Goal: Task Accomplishment & Management: Use online tool/utility

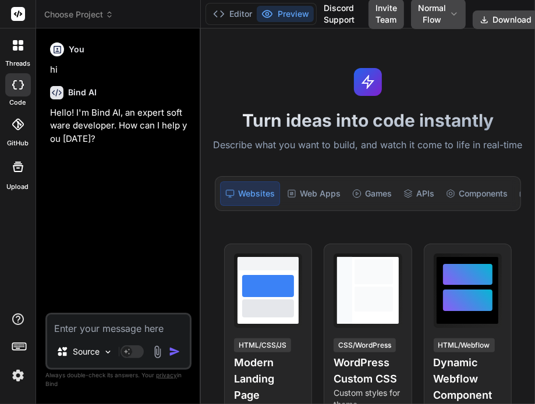
click at [22, 380] on img at bounding box center [18, 376] width 20 height 20
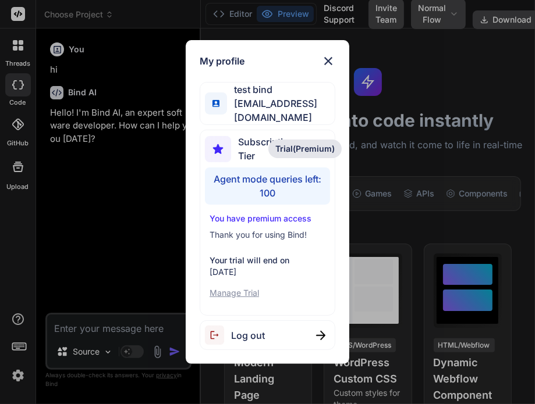
click at [281, 326] on div "Log out" at bounding box center [268, 336] width 136 height 30
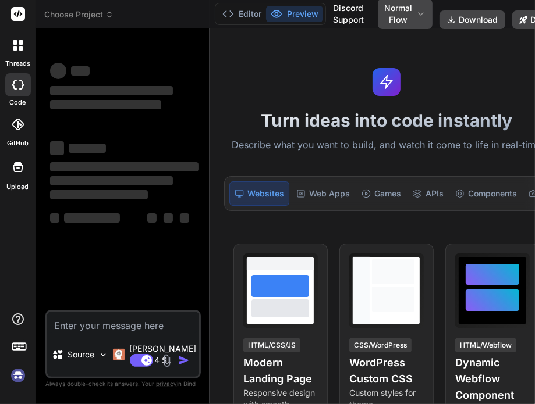
type textarea "x"
click at [13, 378] on img at bounding box center [18, 376] width 20 height 20
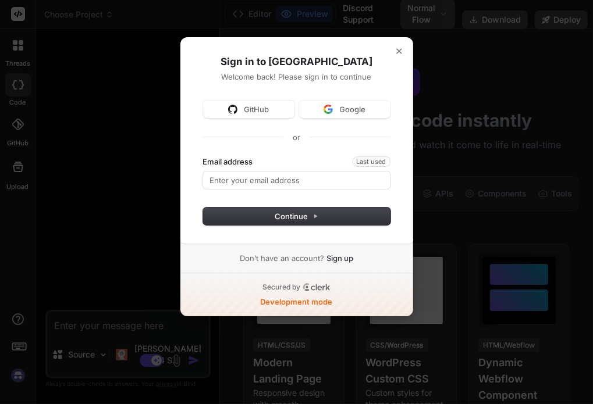
type textarea "x"
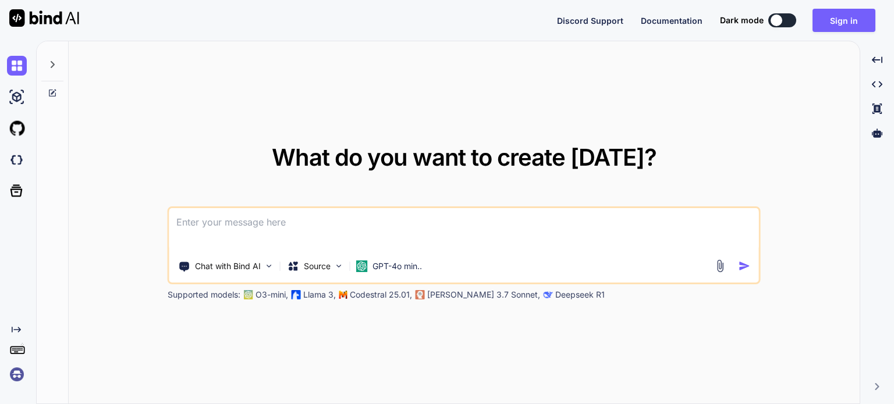
click at [18, 383] on img at bounding box center [17, 375] width 20 height 20
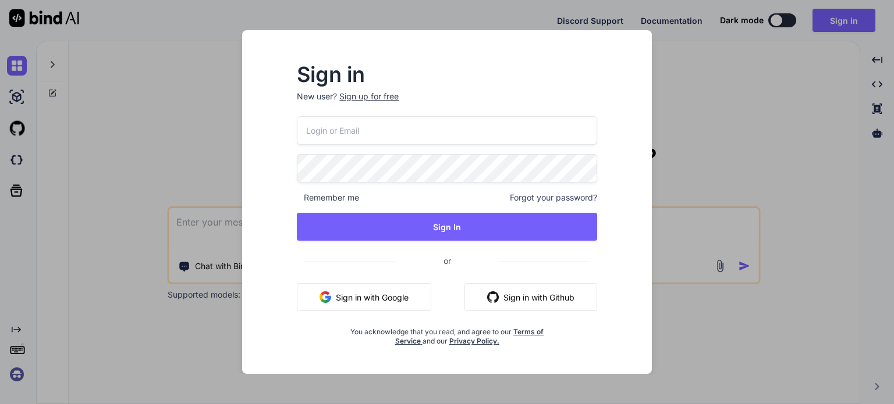
click at [387, 300] on button "Sign in with Google" at bounding box center [364, 297] width 134 height 28
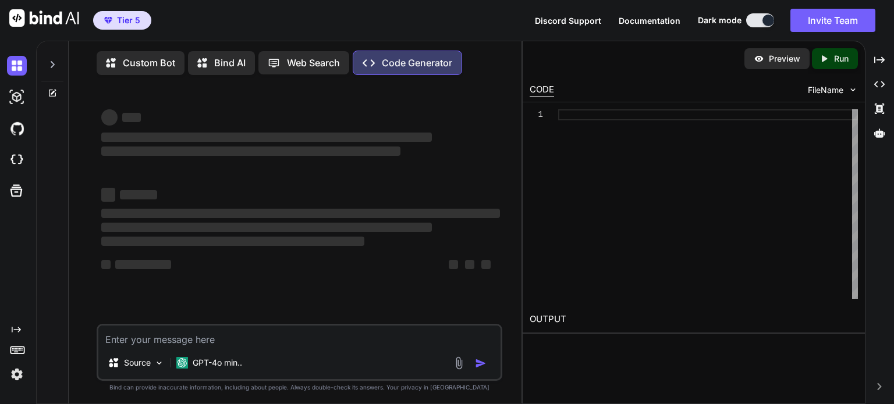
click at [18, 377] on img at bounding box center [17, 375] width 20 height 20
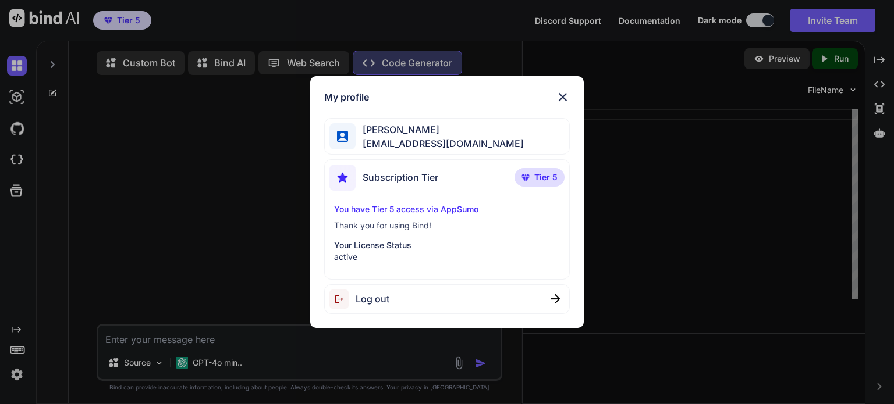
click at [376, 304] on span "Log out" at bounding box center [372, 299] width 34 height 14
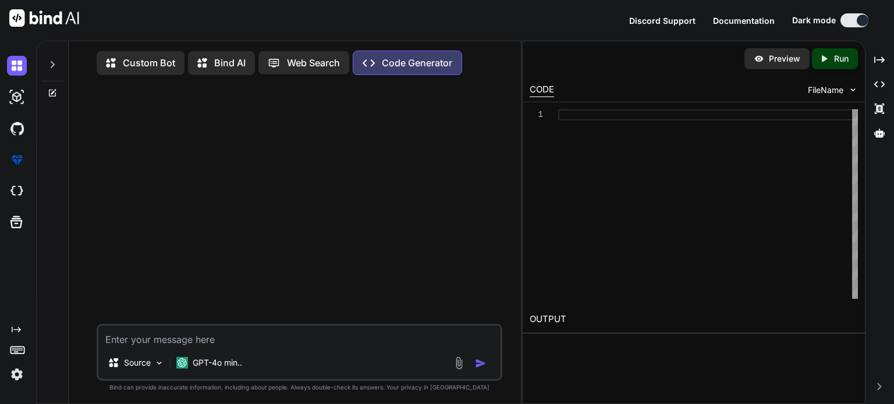
type textarea "x"
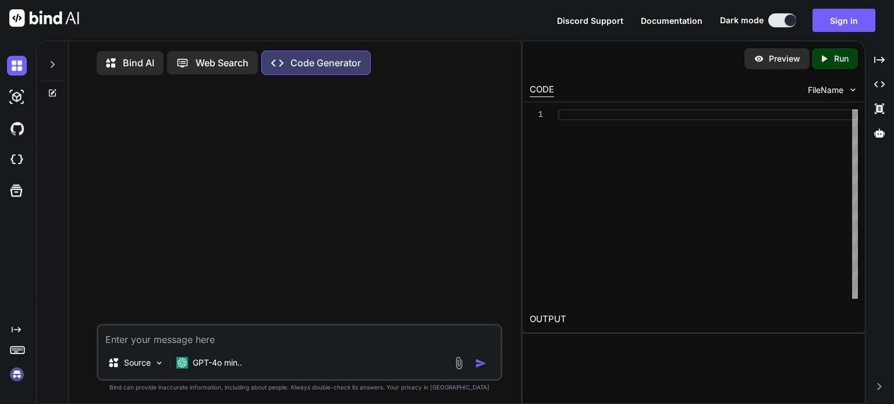
click at [17, 376] on img at bounding box center [17, 375] width 20 height 20
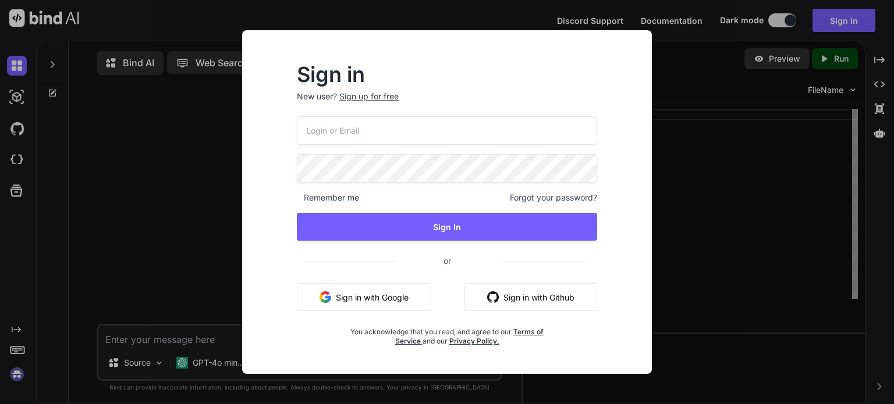
click at [380, 129] on input "email" at bounding box center [447, 130] width 300 height 29
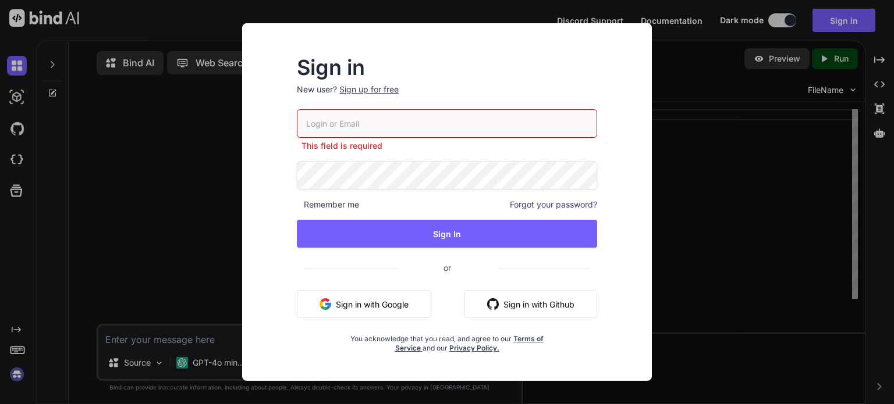
click at [373, 296] on button "Sign in with Google" at bounding box center [364, 304] width 134 height 28
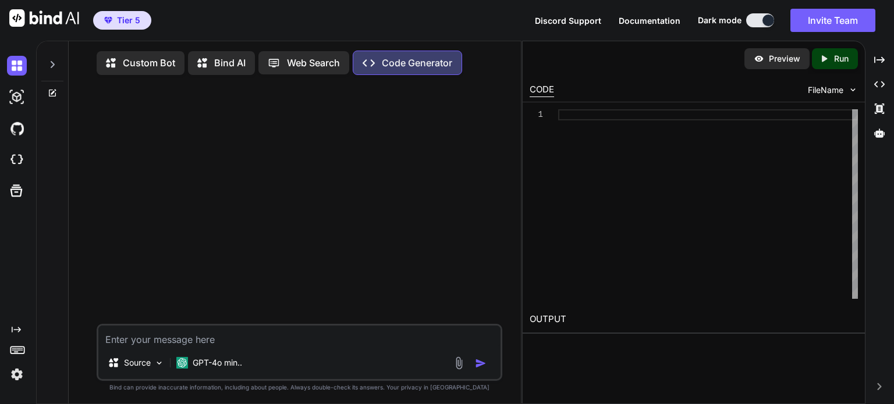
click at [24, 379] on img at bounding box center [17, 375] width 20 height 20
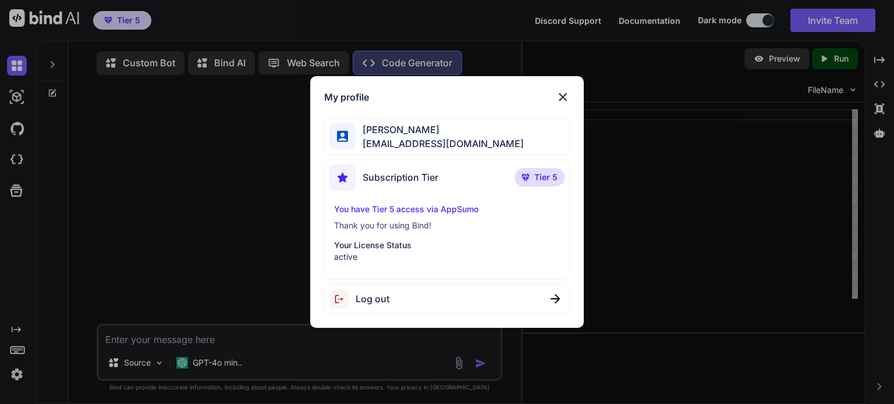
click at [443, 289] on div "Log out" at bounding box center [446, 299] width 245 height 30
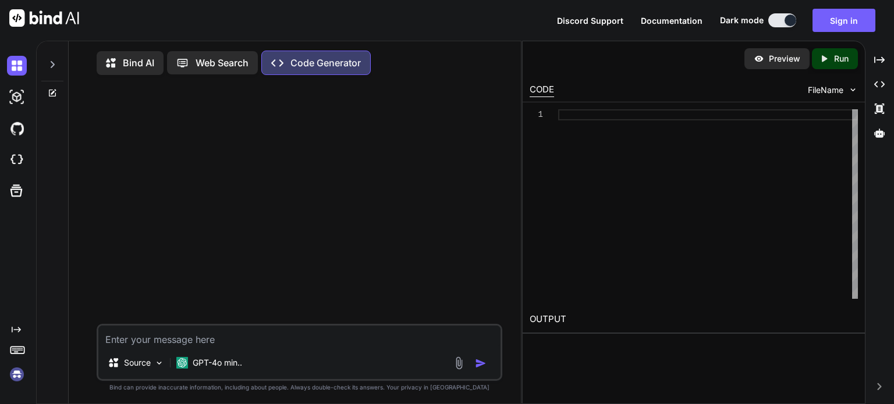
click at [19, 375] on img at bounding box center [17, 375] width 20 height 20
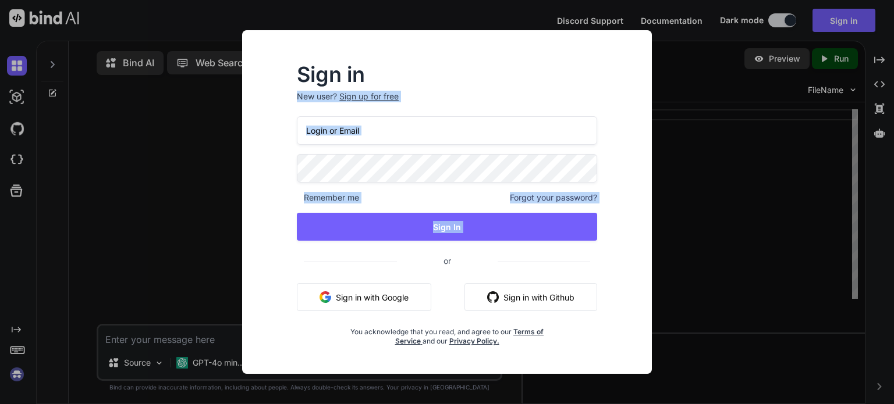
drag, startPoint x: 712, startPoint y: 39, endPoint x: 398, endPoint y: 244, distance: 374.5
click at [398, 244] on div "Sign in New user? Sign up for free Remember me Forgot your password? Sign In or…" at bounding box center [447, 202] width 894 height 404
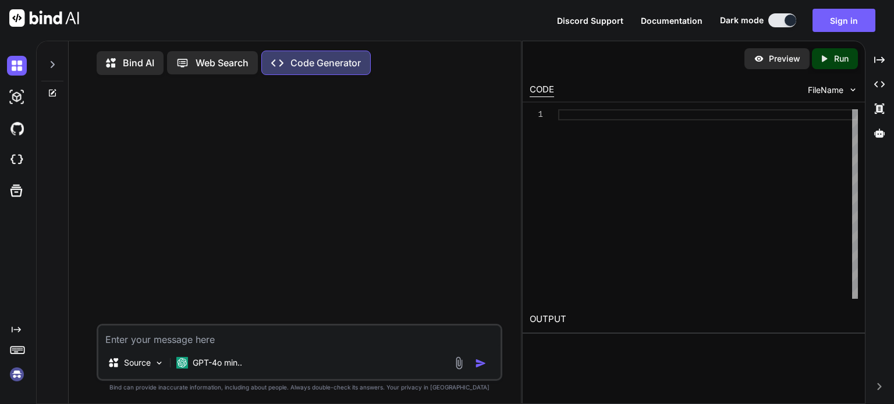
click at [15, 370] on img at bounding box center [17, 375] width 20 height 20
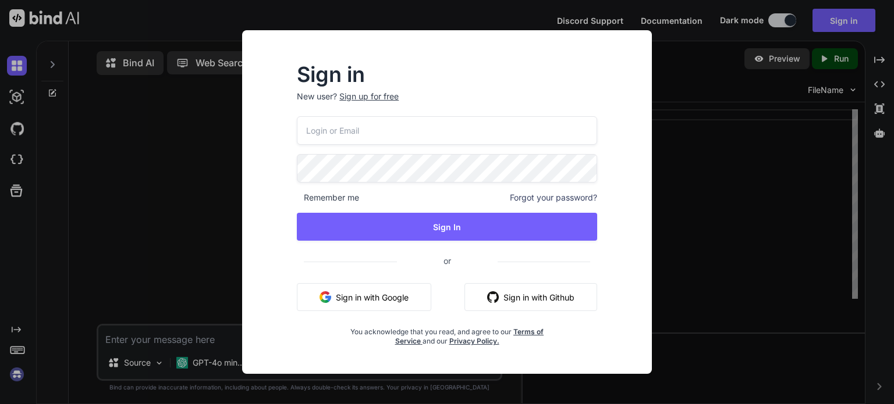
click at [366, 300] on button "Sign in with Google" at bounding box center [364, 297] width 134 height 28
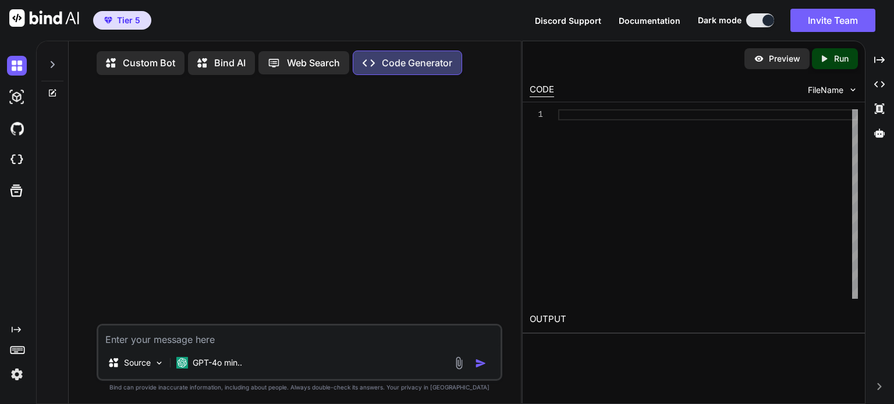
click at [16, 372] on img at bounding box center [17, 375] width 20 height 20
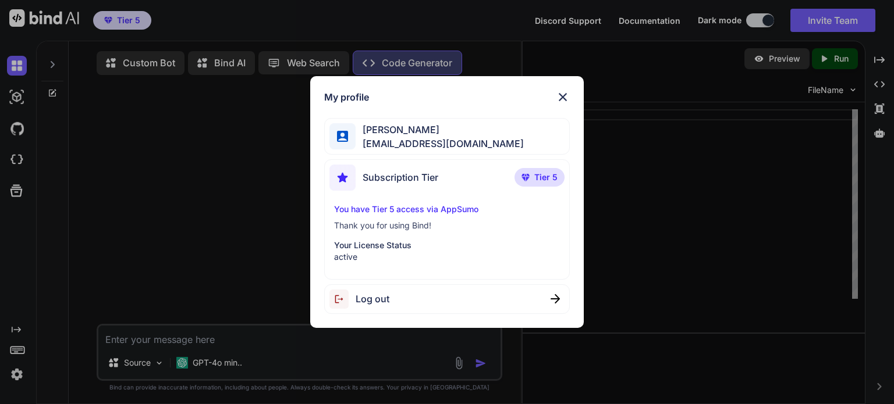
click at [346, 296] on img at bounding box center [342, 299] width 26 height 19
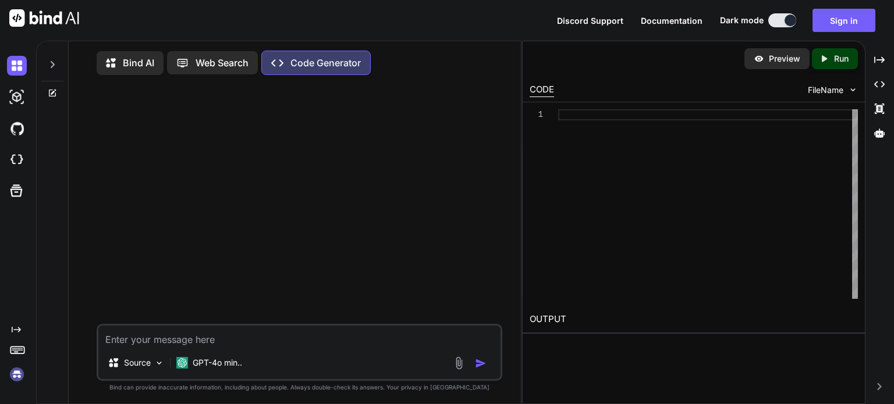
click at [13, 377] on img at bounding box center [17, 375] width 20 height 20
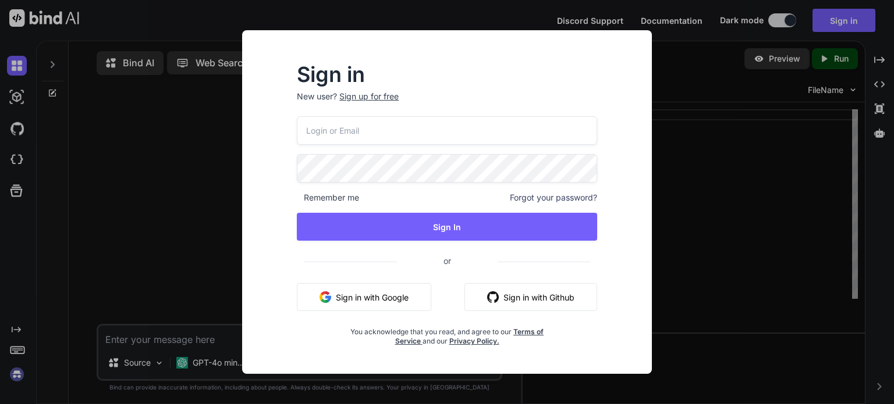
click at [401, 130] on input "email" at bounding box center [447, 130] width 300 height 29
type input "testbindtest129@mailinator.com"
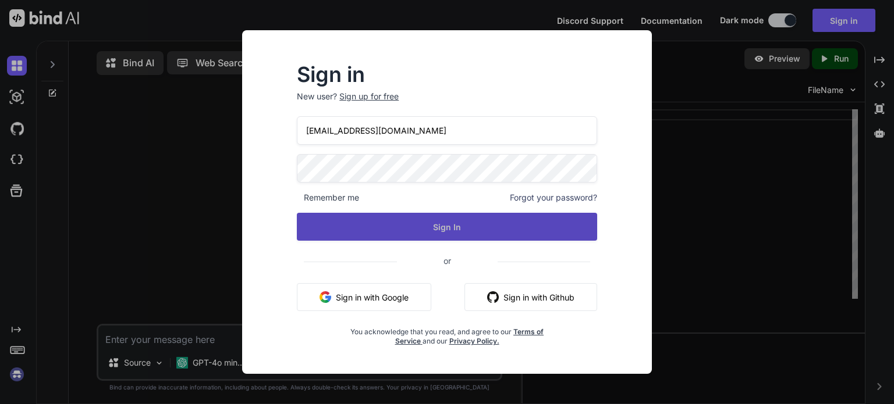
click at [391, 223] on button "Sign In" at bounding box center [447, 227] width 300 height 28
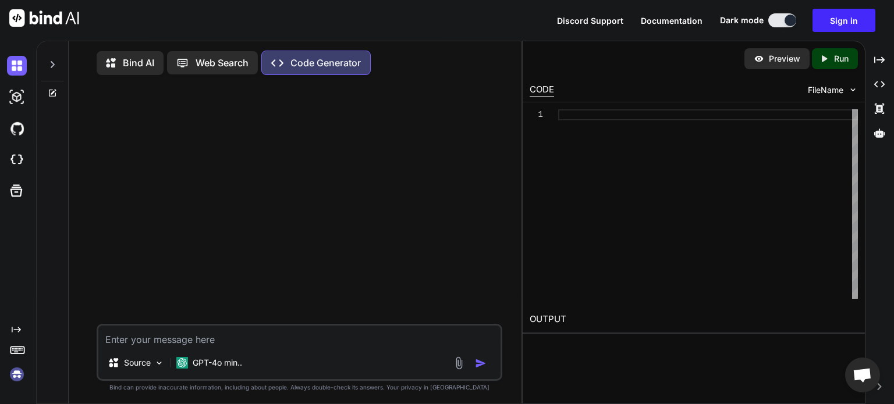
click at [21, 380] on img at bounding box center [17, 375] width 20 height 20
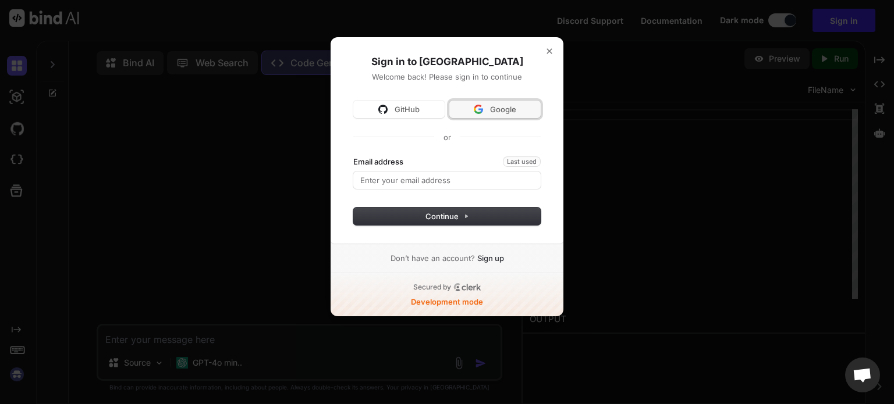
click at [482, 112] on img at bounding box center [478, 109] width 9 height 9
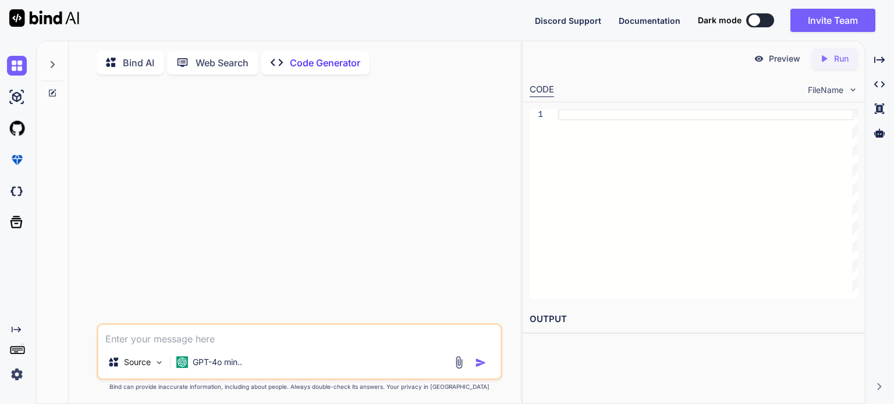
click at [756, 15] on button at bounding box center [760, 20] width 28 height 14
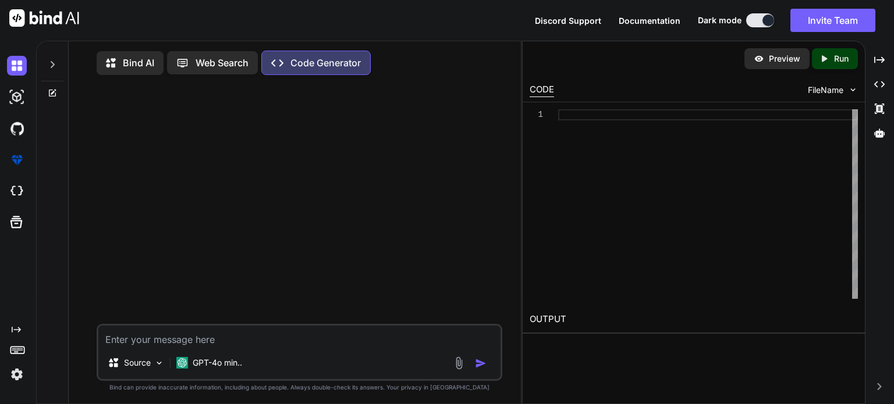
click at [22, 369] on img at bounding box center [17, 375] width 20 height 20
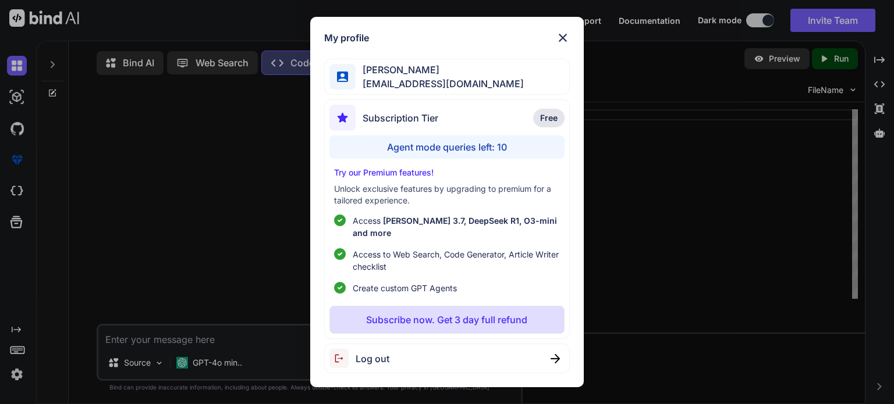
click at [372, 354] on span "Log out" at bounding box center [372, 359] width 34 height 14
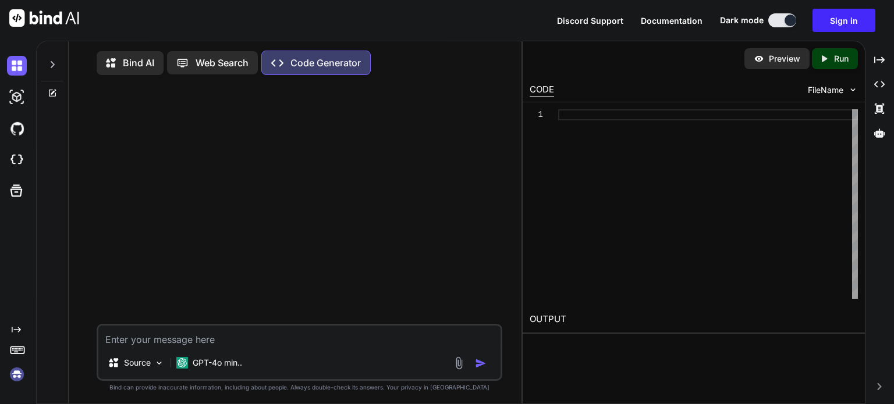
type textarea "x"
click at [10, 373] on img at bounding box center [17, 375] width 20 height 20
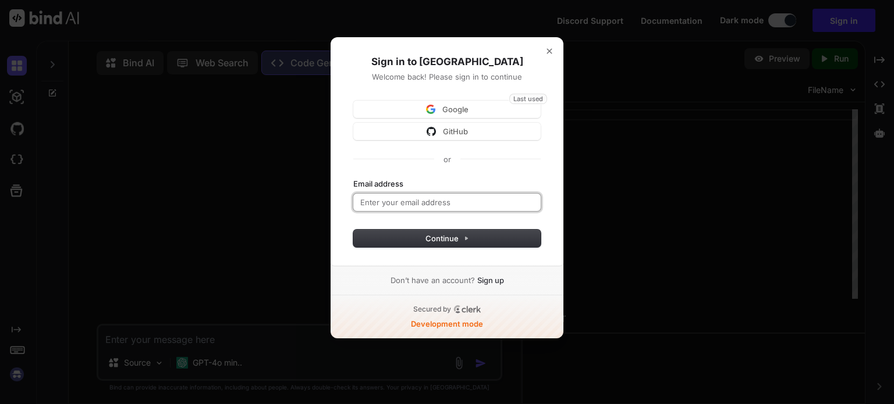
click at [391, 198] on input "Email address" at bounding box center [446, 202] width 187 height 17
type input "testbind3@mailinator.com"
click at [353, 179] on button "submit" at bounding box center [353, 179] width 0 height 0
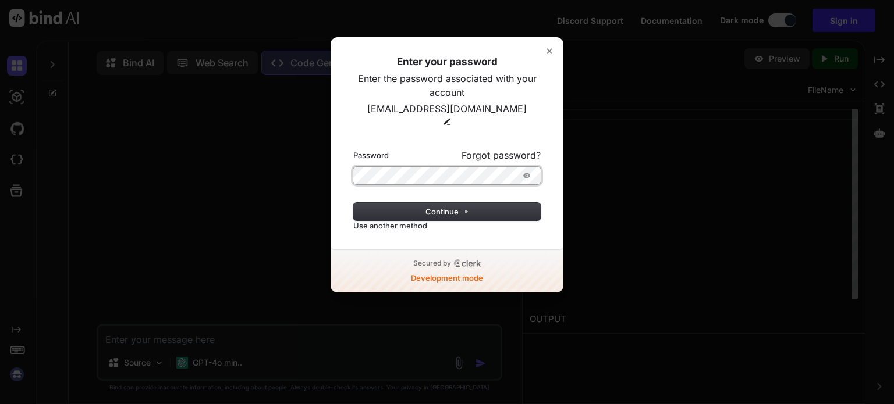
click at [353, 148] on button "submit" at bounding box center [353, 148] width 0 height 0
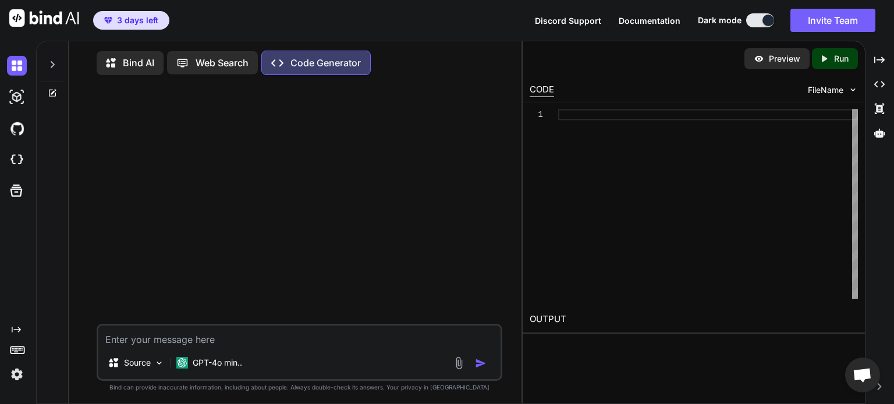
type textarea "x"
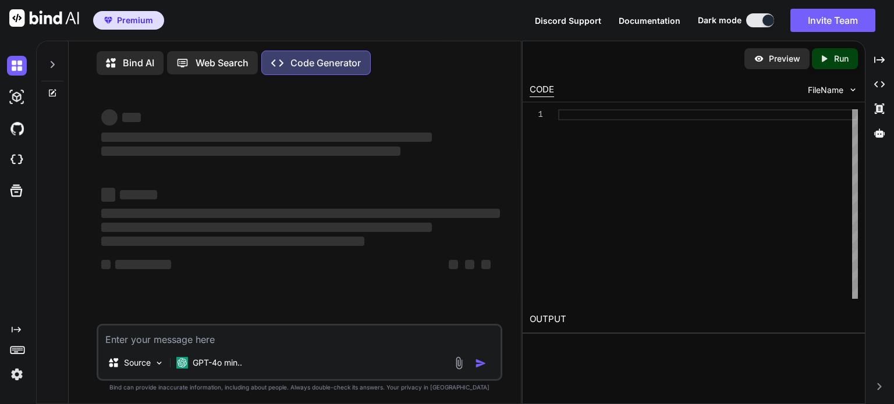
type textarea "x"
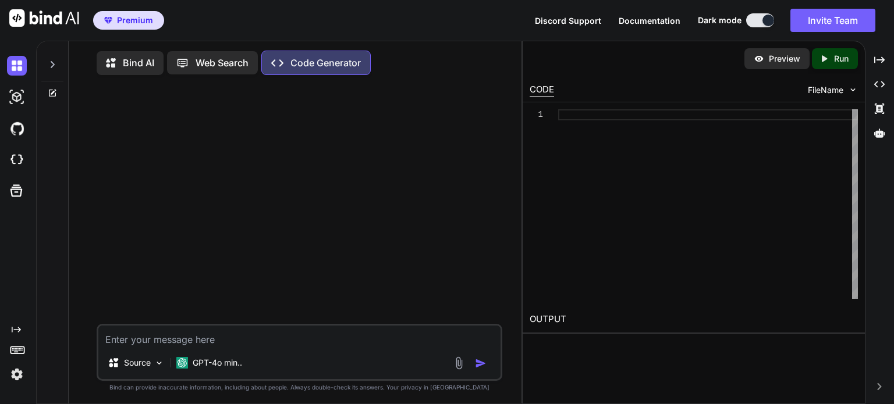
type textarea "x"
